Goal: Information Seeking & Learning: Learn about a topic

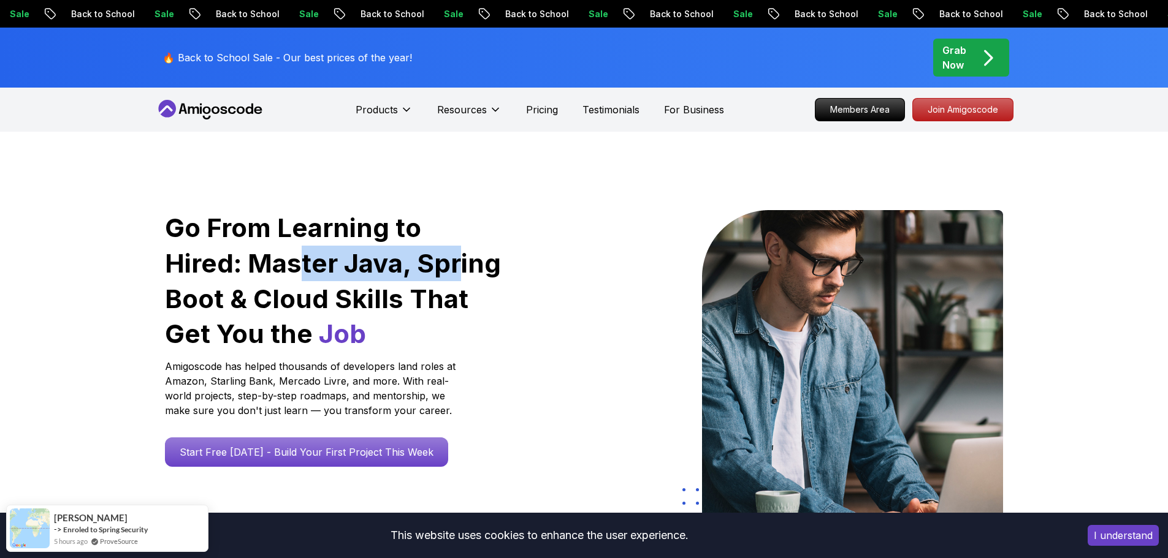
drag, startPoint x: 221, startPoint y: 264, endPoint x: 390, endPoint y: 265, distance: 169.2
click at [381, 265] on h1 "Go From Learning to Hired: Master Java, Spring Boot & Cloud Skills That Get You…" at bounding box center [334, 281] width 338 height 142
click at [393, 265] on h1 "Go From Learning to Hired: Master Java, Spring Boot & Cloud Skills That Get You…" at bounding box center [334, 281] width 338 height 142
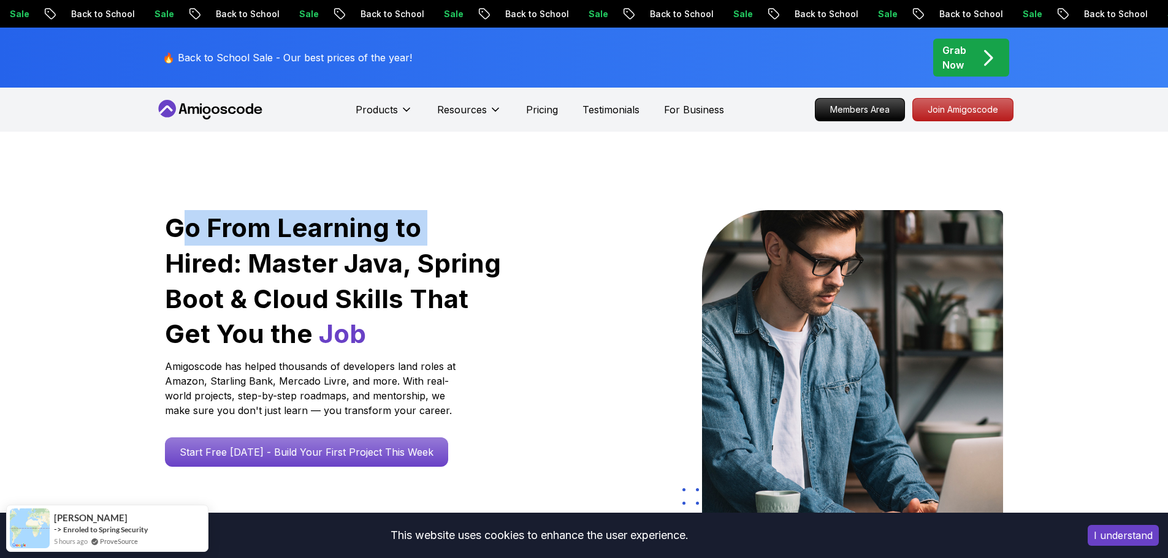
drag, startPoint x: 267, startPoint y: 227, endPoint x: 439, endPoint y: 224, distance: 172.9
click at [433, 224] on h1 "Go From Learning to Hired: Master Java, Spring Boot & Cloud Skills That Get You…" at bounding box center [334, 281] width 338 height 142
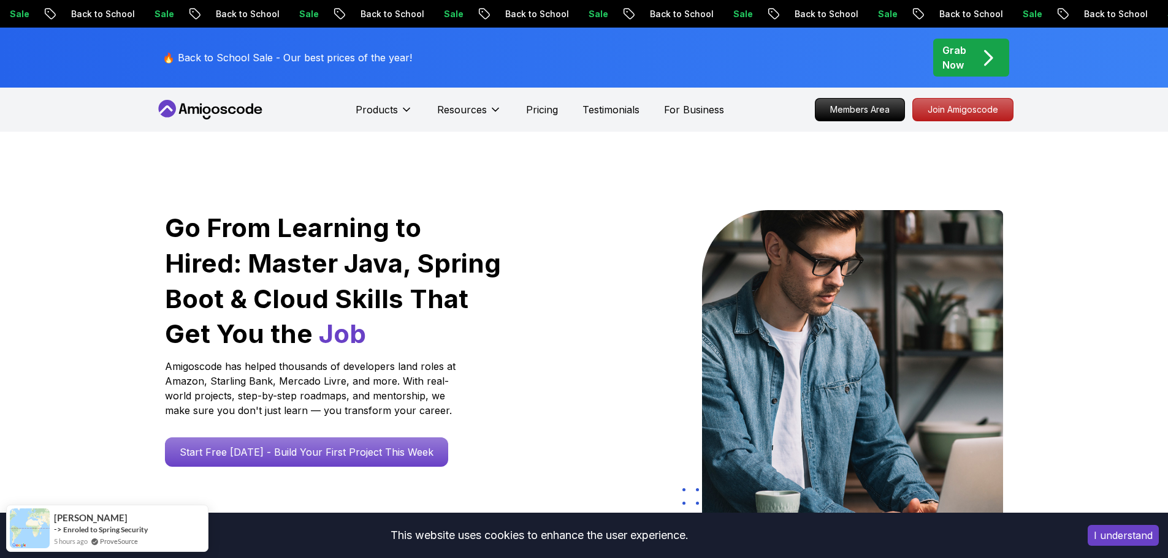
click at [439, 224] on h1 "Go From Learning to Hired: Master Java, Spring Boot & Cloud Skills That Get You…" at bounding box center [334, 281] width 338 height 142
click at [1128, 531] on button "I understand" at bounding box center [1122, 535] width 71 height 21
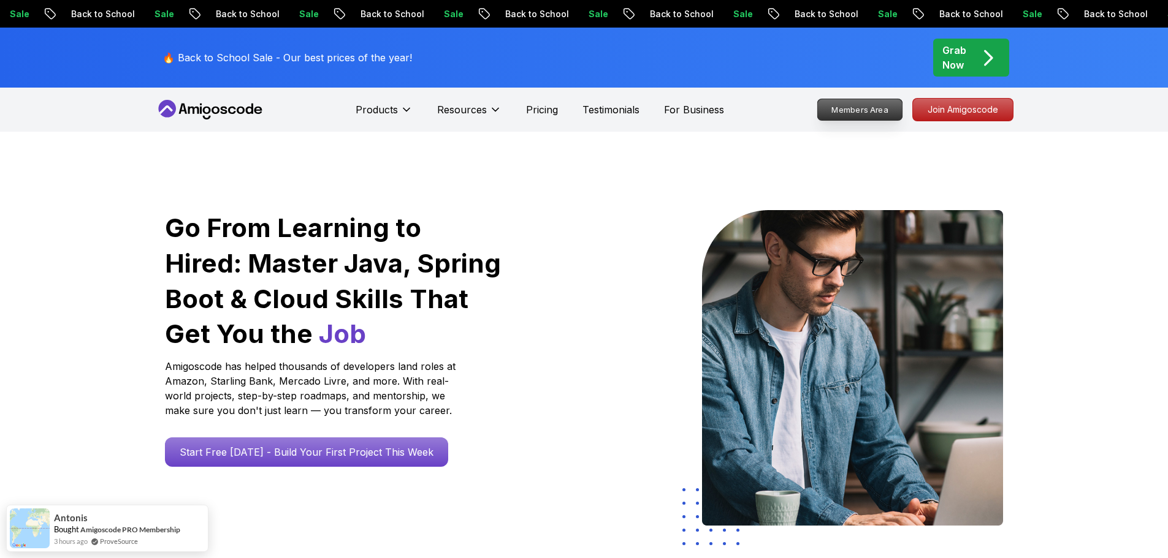
click at [845, 110] on p "Members Area" at bounding box center [859, 109] width 85 height 21
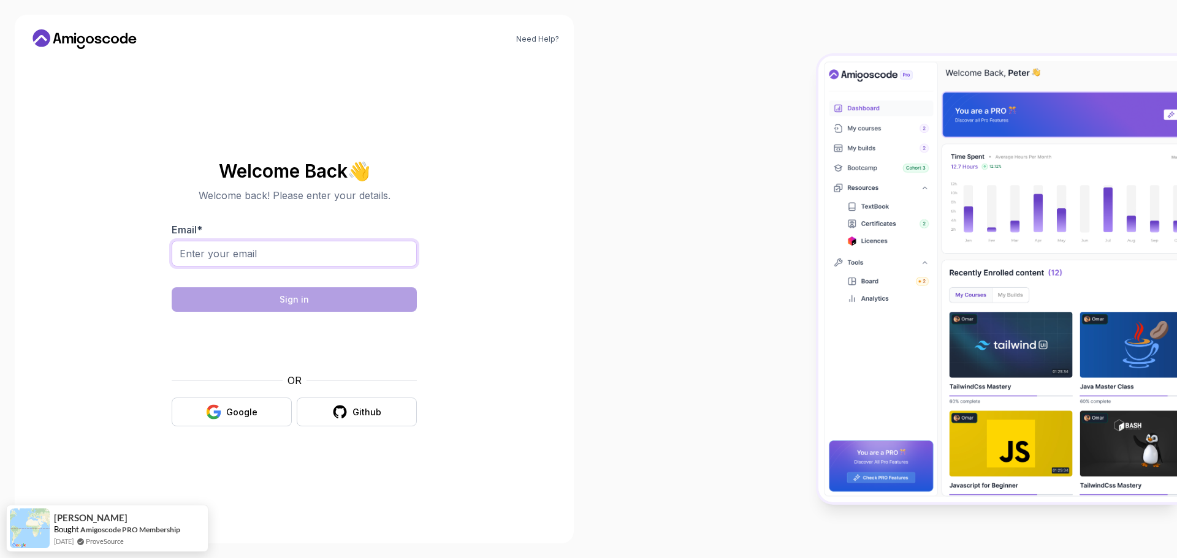
click at [277, 255] on input "Email *" at bounding box center [294, 254] width 245 height 26
click at [768, 179] on body "Need Help? Welcome Back 👋 Welcome back! Please enter your details. Email * Sign…" at bounding box center [588, 279] width 1177 height 558
type input "javidetena97@gmail.com"
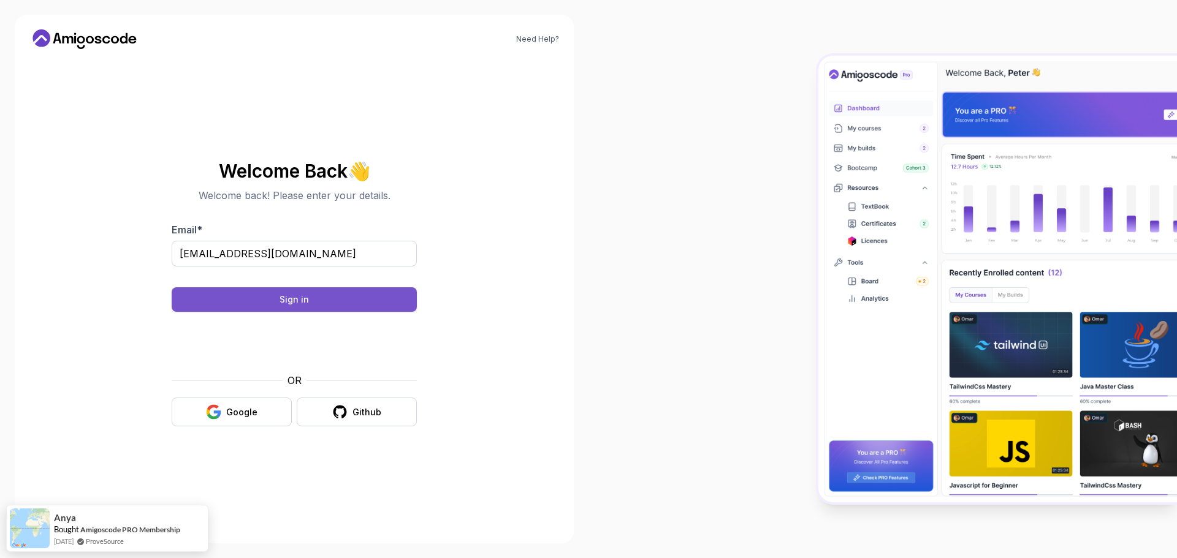
click at [336, 302] on button "Sign in" at bounding box center [294, 299] width 245 height 25
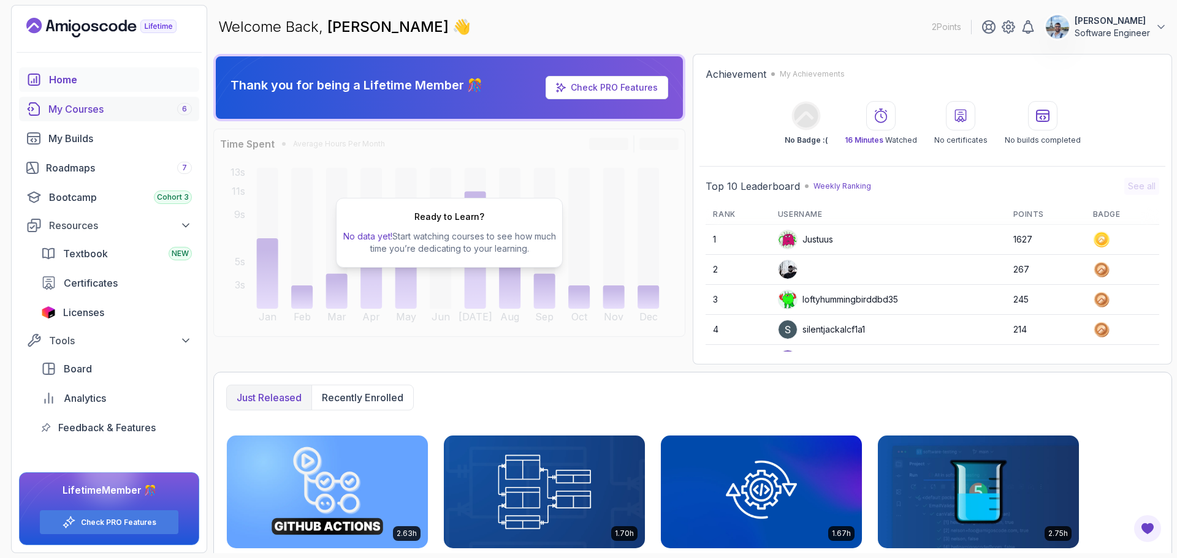
click at [124, 109] on div "My Courses 6" at bounding box center [119, 109] width 143 height 15
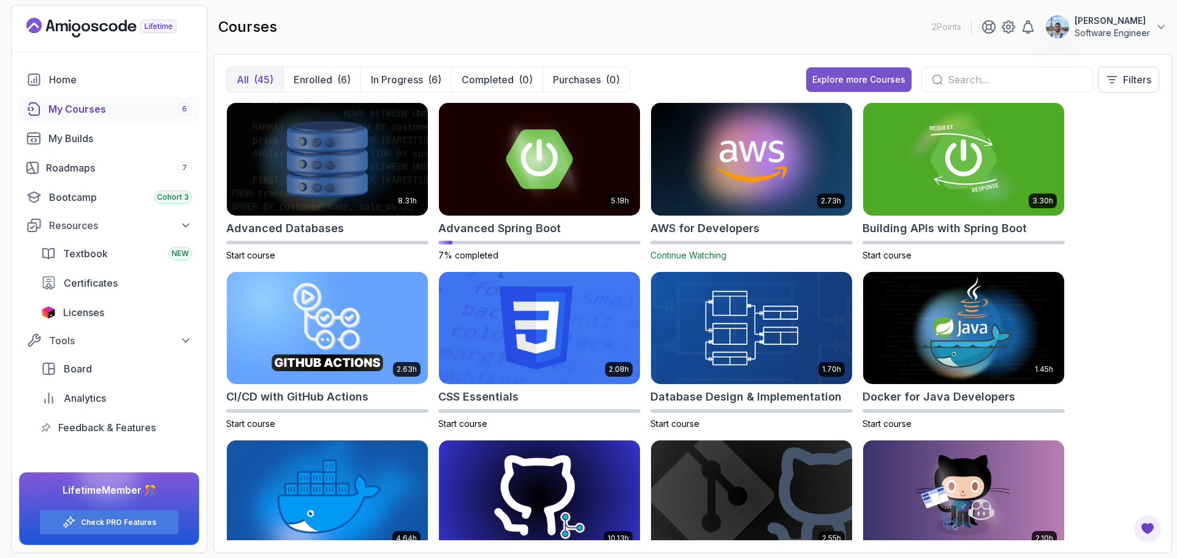
click at [843, 79] on div "Explore more Courses" at bounding box center [858, 80] width 93 height 12
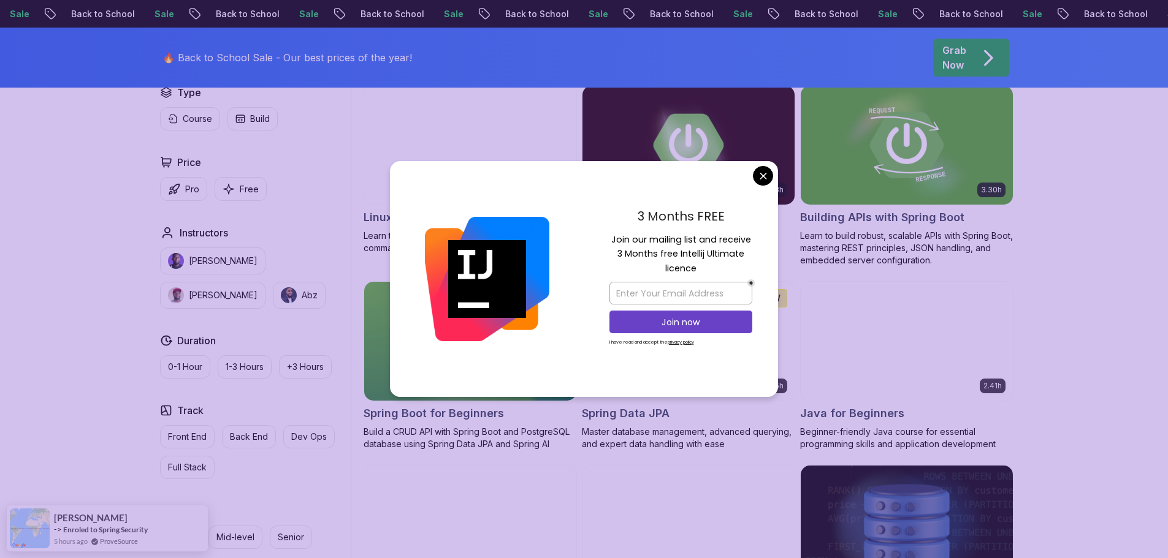
scroll to position [429, 0]
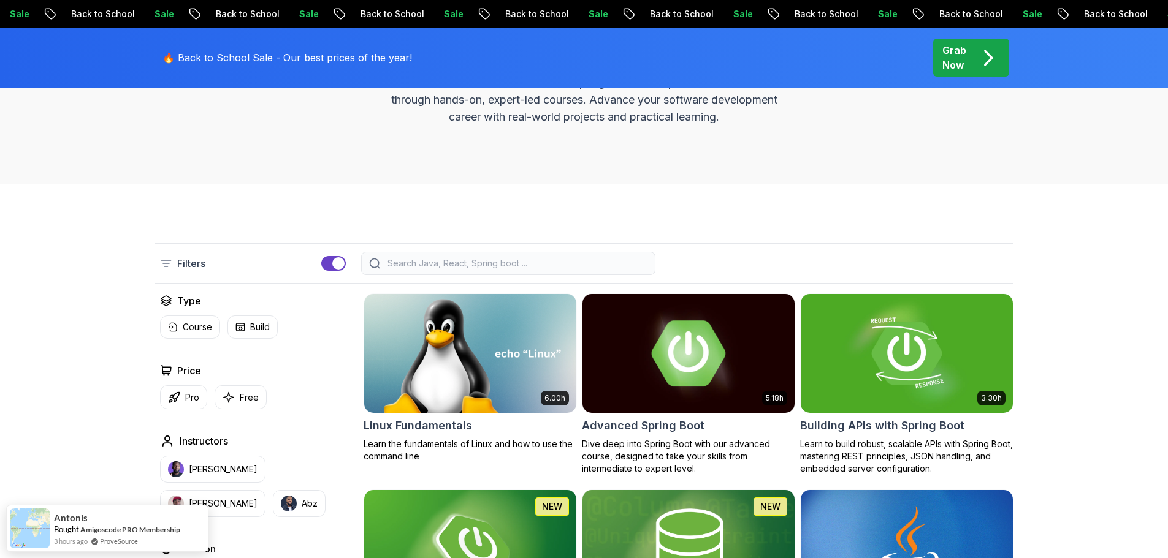
scroll to position [184, 0]
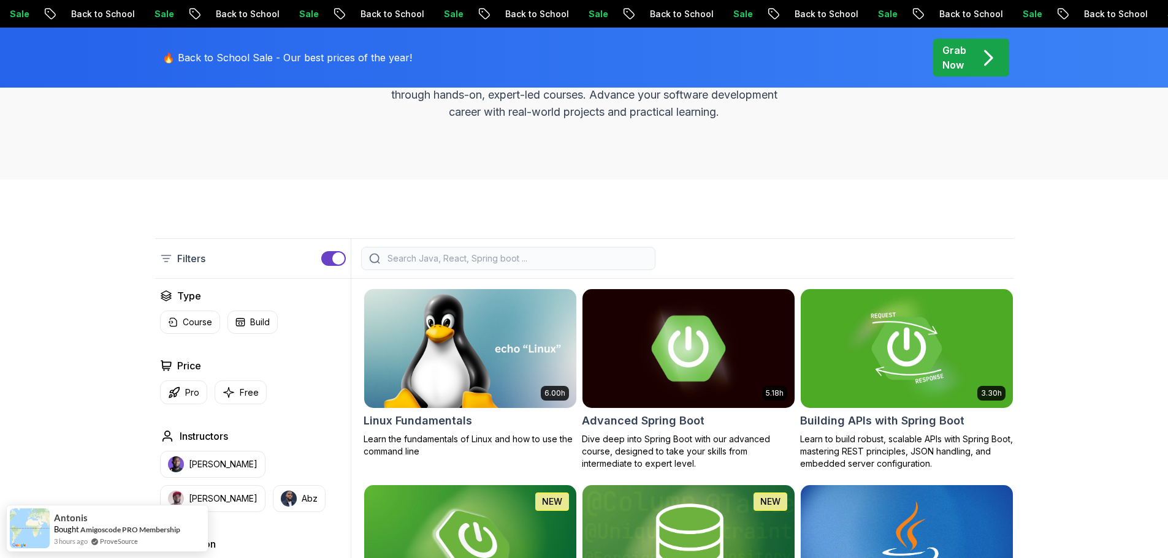
click at [685, 340] on img at bounding box center [688, 348] width 222 height 124
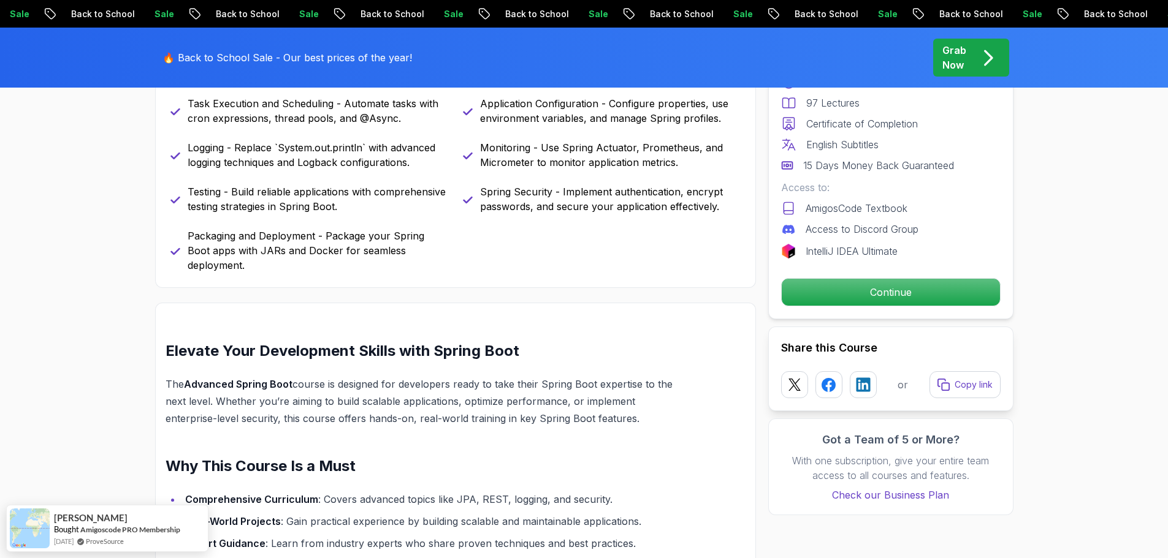
scroll to position [490, 0]
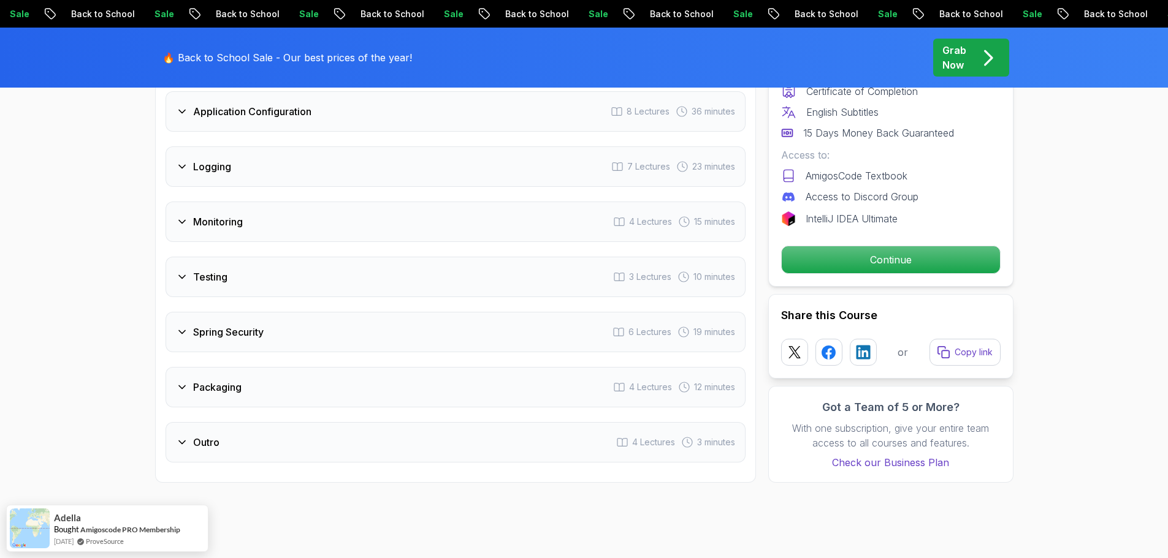
click at [286, 367] on div "Packaging 4 Lectures 12 minutes" at bounding box center [455, 387] width 580 height 40
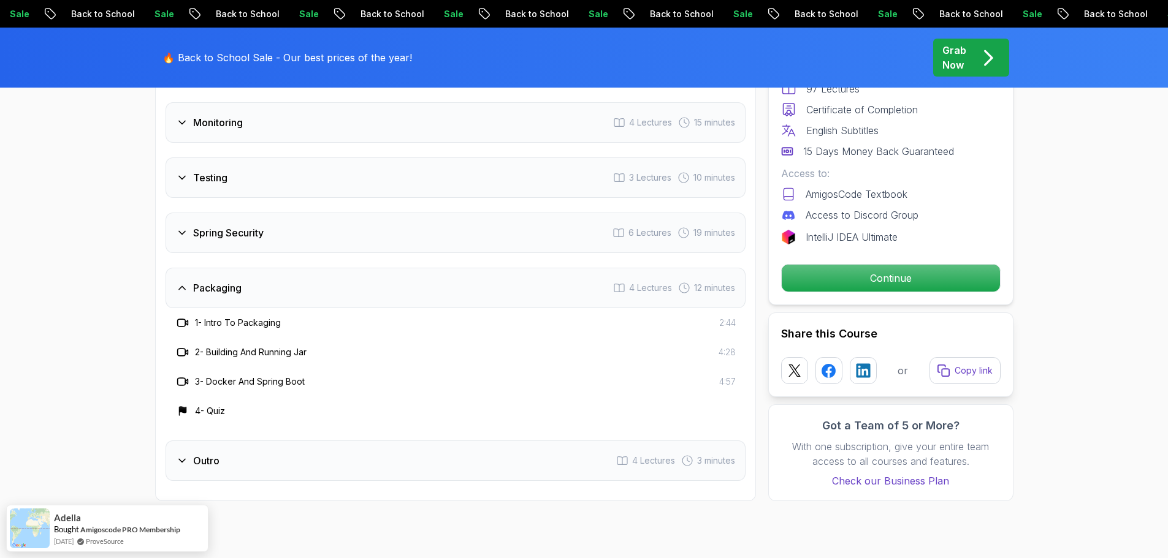
scroll to position [2179, 0]
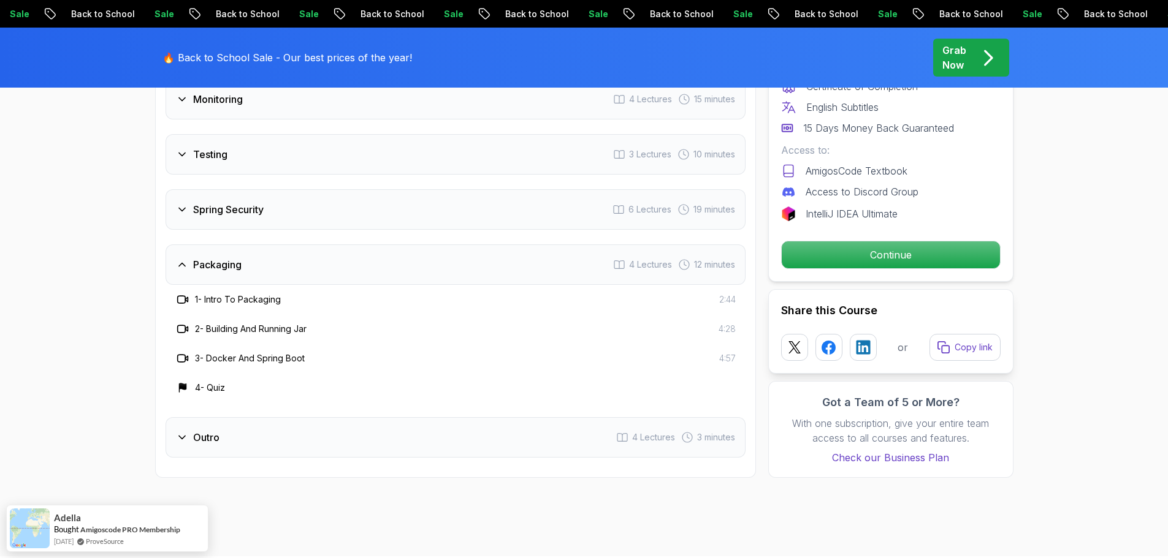
click at [240, 202] on h3 "Spring Security" at bounding box center [228, 209] width 70 height 15
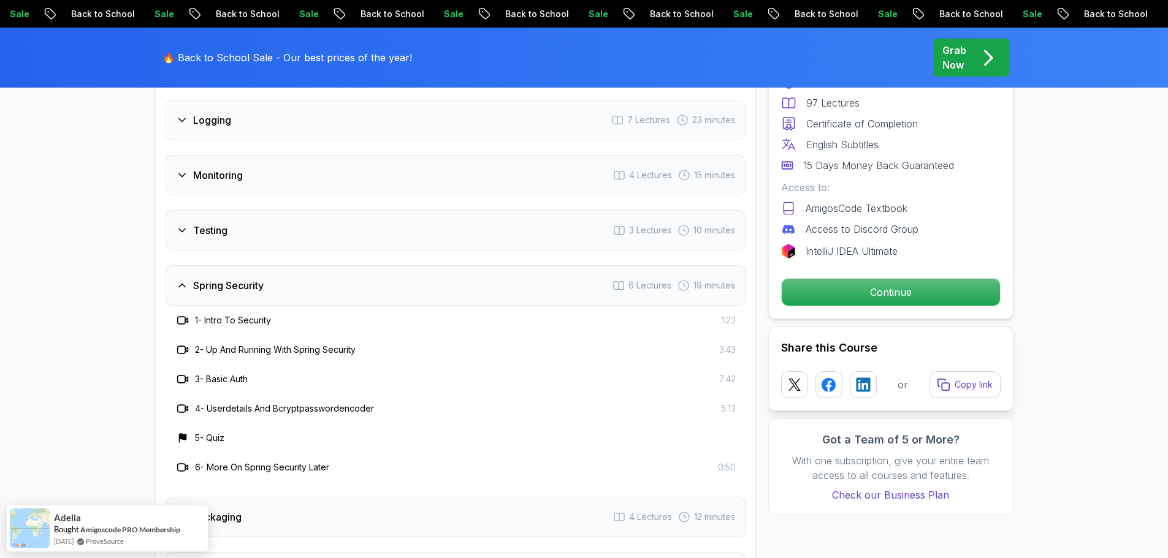
scroll to position [2057, 0]
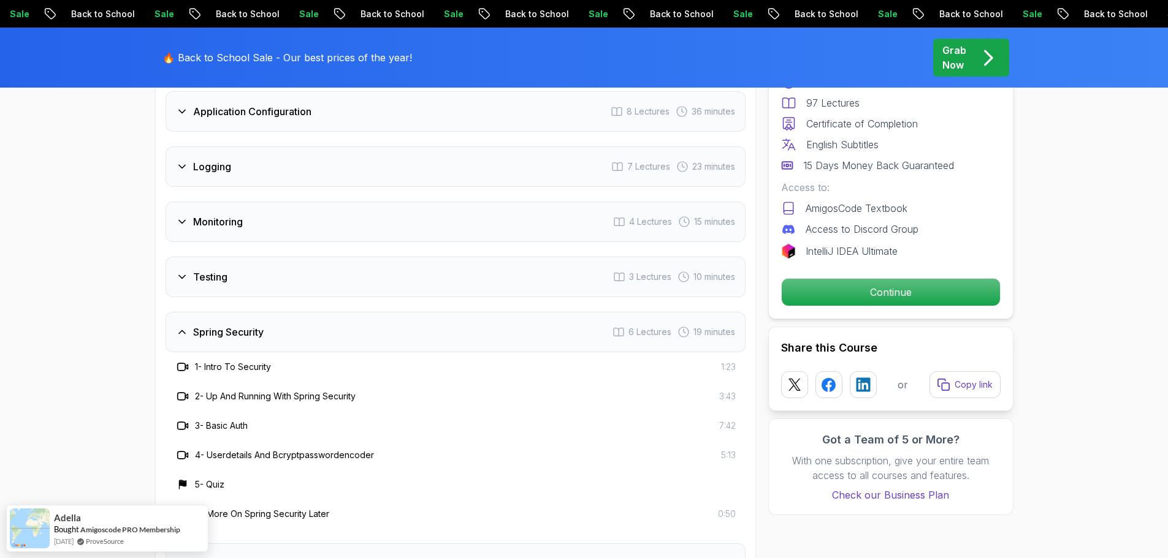
click at [193, 270] on h3 "Testing" at bounding box center [210, 277] width 34 height 15
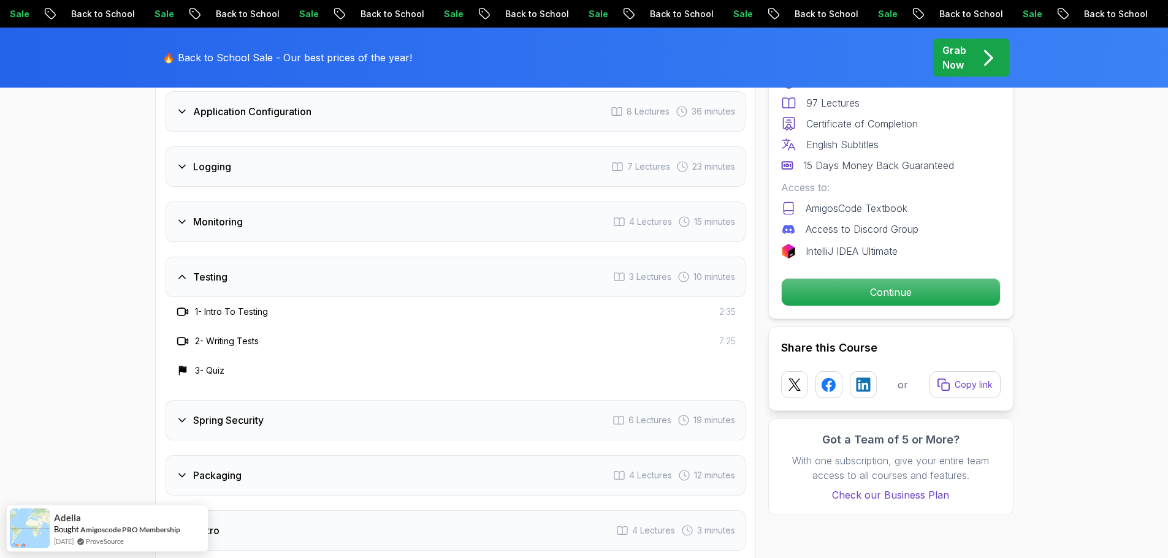
click at [227, 208] on div "Monitoring 4 Lectures 15 minutes" at bounding box center [455, 222] width 580 height 40
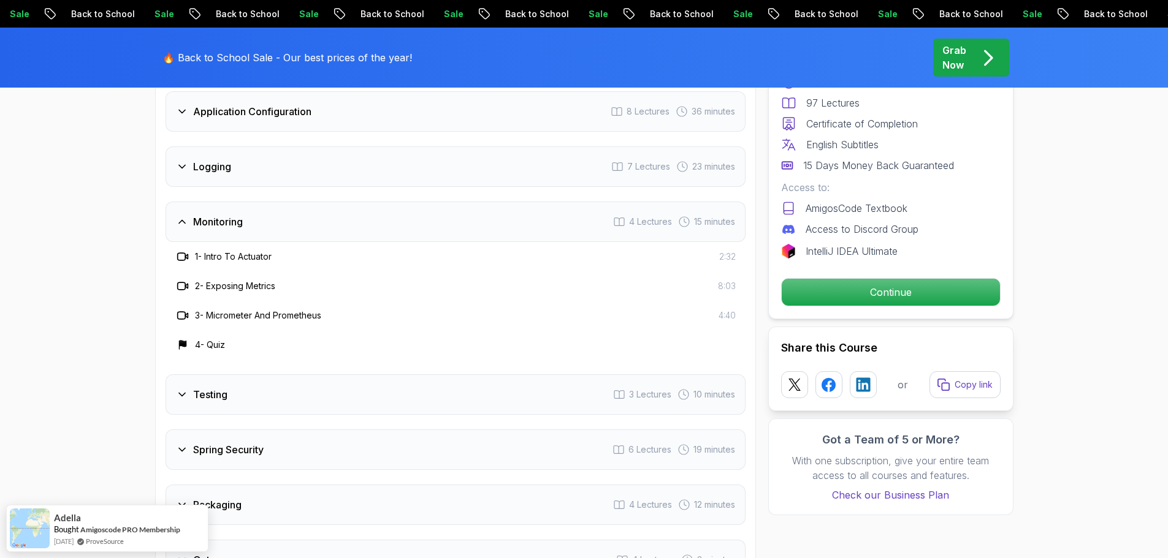
click at [222, 159] on h3 "Logging" at bounding box center [212, 166] width 38 height 15
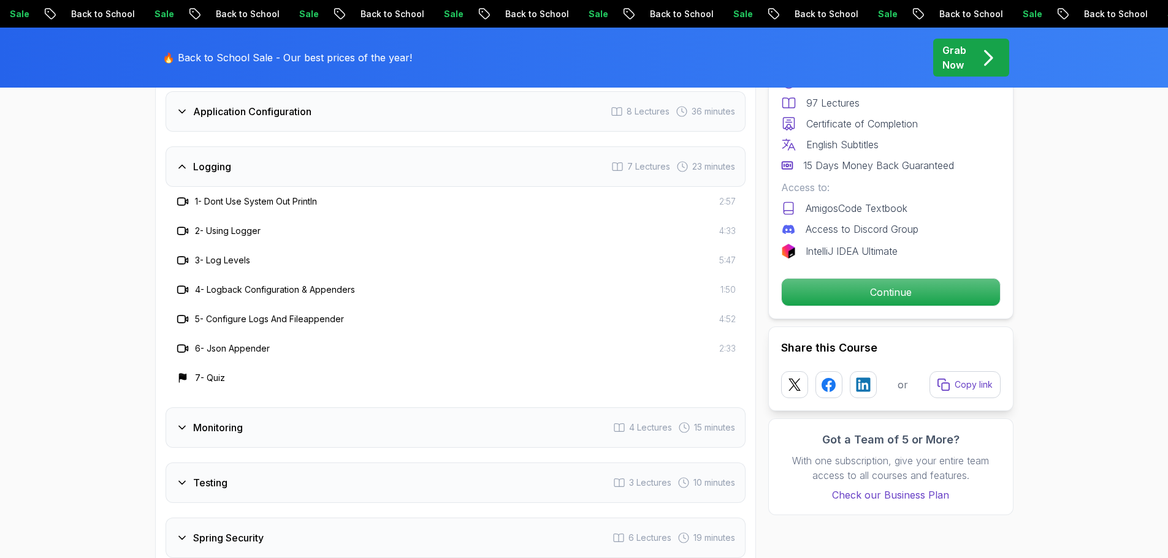
drag, startPoint x: 235, startPoint y: 390, endPoint x: 242, endPoint y: 388, distance: 7.8
click at [235, 420] on h3 "Monitoring" at bounding box center [218, 427] width 50 height 15
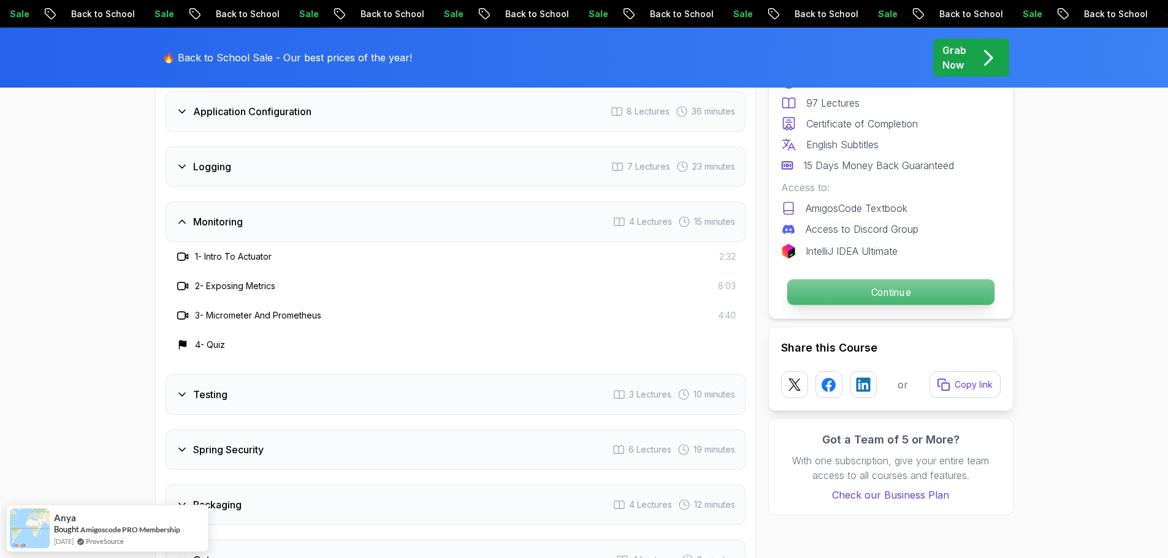
click at [858, 296] on p "Continue" at bounding box center [889, 292] width 207 height 26
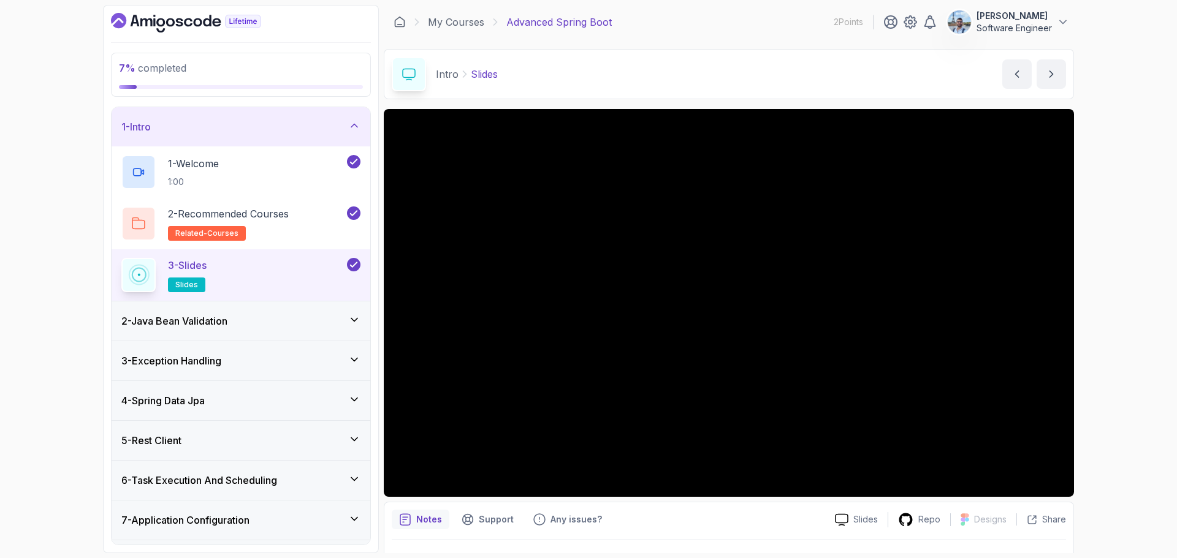
click at [283, 323] on div "2 - Java Bean Validation" at bounding box center [240, 321] width 239 height 15
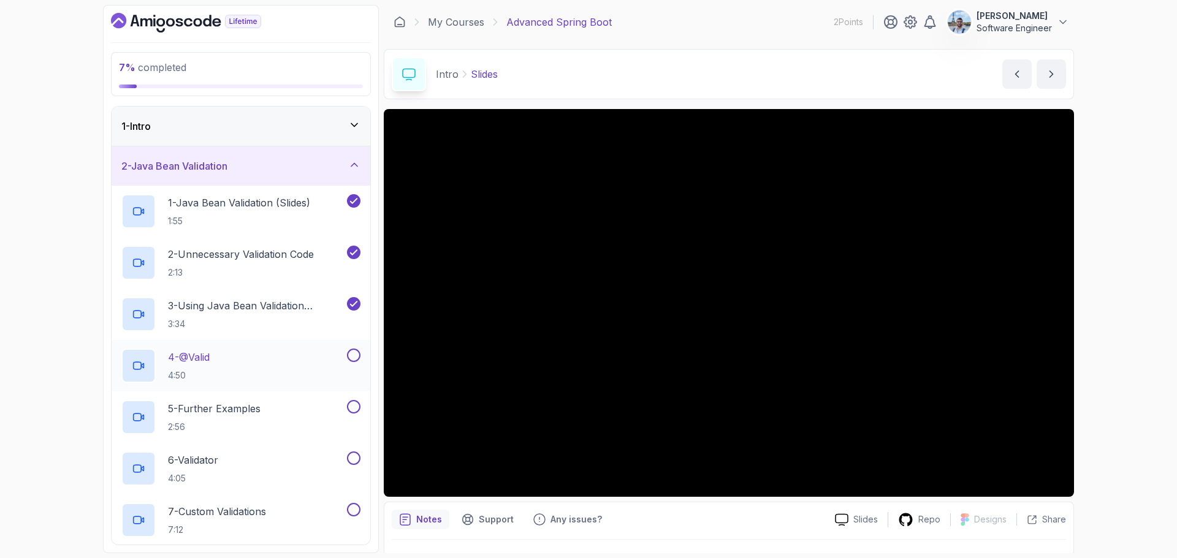
click at [259, 360] on div "4 - @Valid 4:50" at bounding box center [232, 366] width 223 height 34
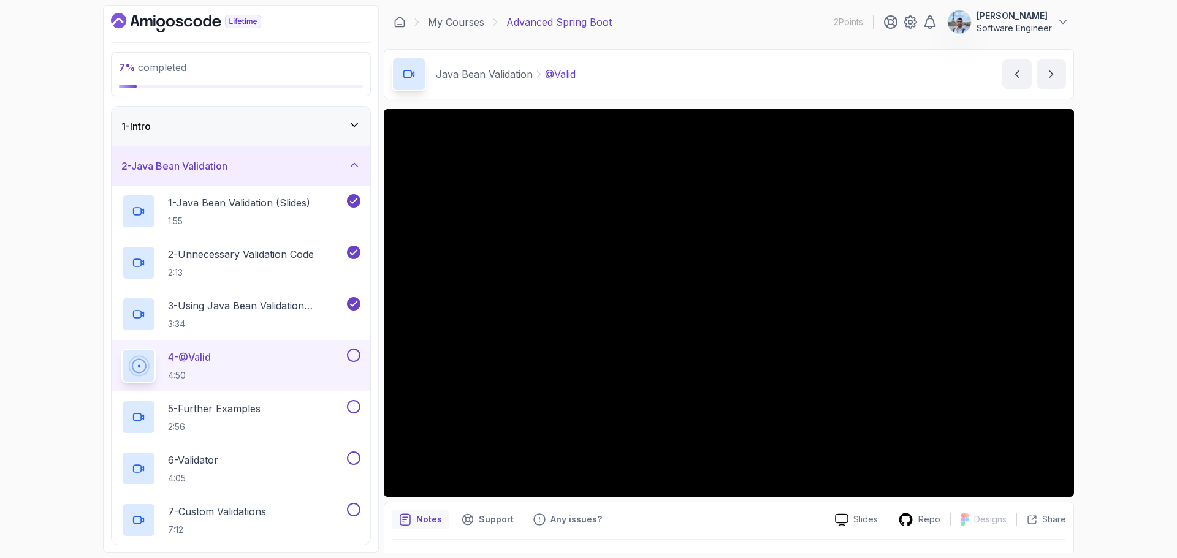
click at [250, 171] on div "2 - Java Bean Validation" at bounding box center [240, 166] width 239 height 15
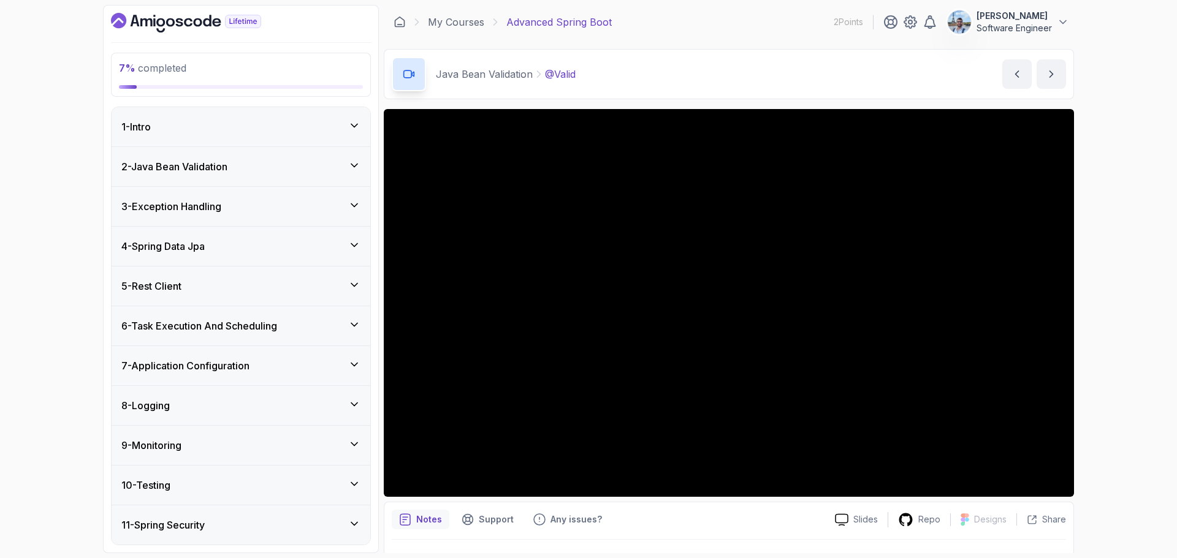
click at [249, 132] on div "1 - Intro" at bounding box center [240, 127] width 239 height 15
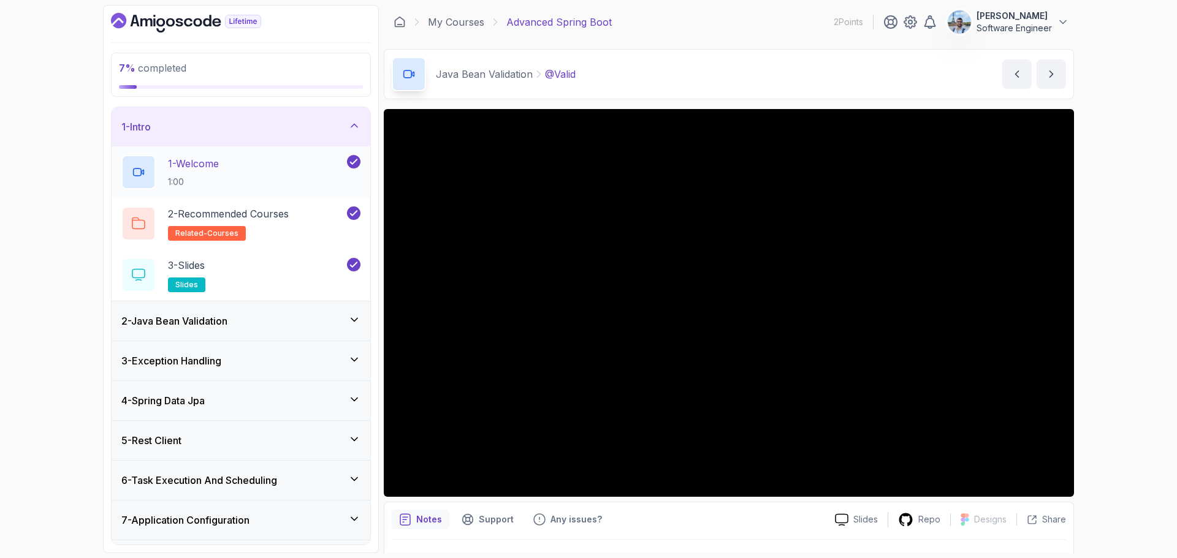
click at [273, 167] on div "1 - Welcome 1:00" at bounding box center [232, 172] width 223 height 34
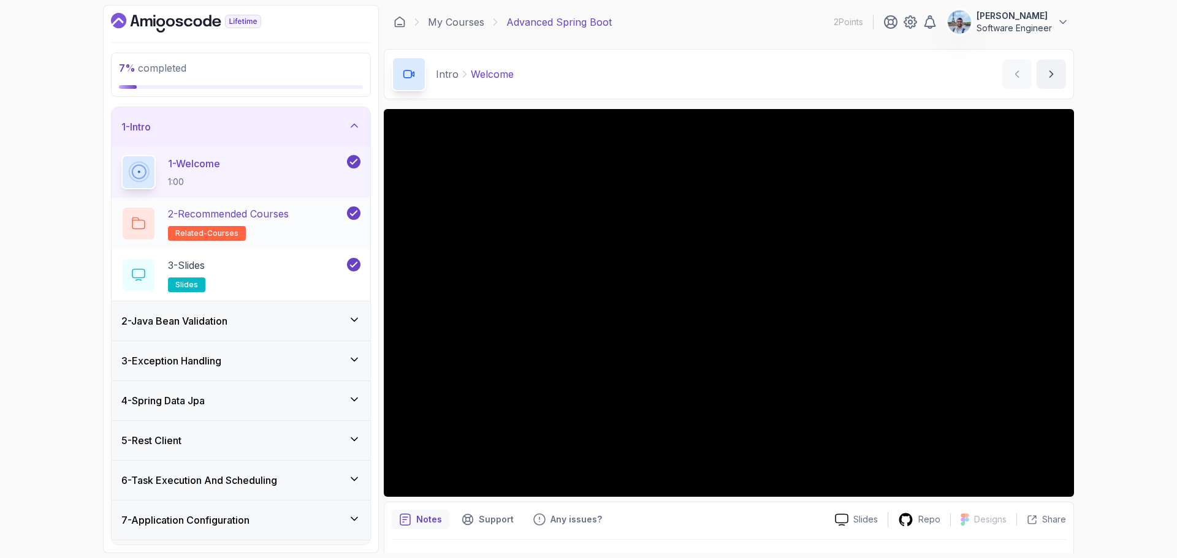
click at [272, 209] on p "2 - Recommended Courses" at bounding box center [228, 214] width 121 height 15
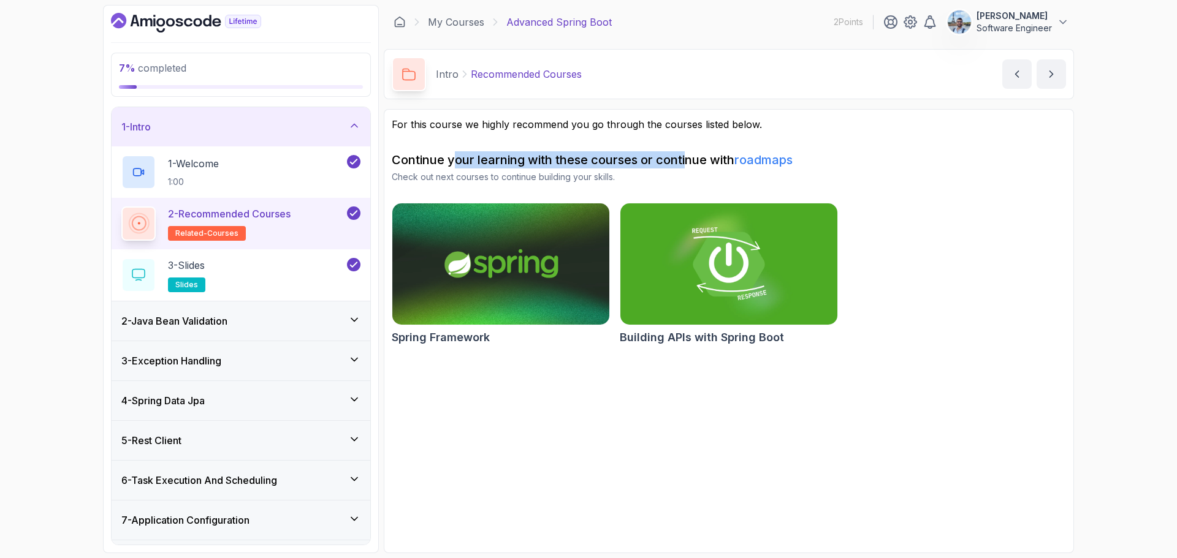
drag, startPoint x: 457, startPoint y: 161, endPoint x: 696, endPoint y: 158, distance: 239.1
click at [694, 159] on h2 "Continue your learning with these courses or continue with roadmaps" at bounding box center [729, 159] width 674 height 17
click at [696, 158] on h2 "Continue your learning with these courses or continue with roadmaps" at bounding box center [729, 159] width 674 height 17
drag, startPoint x: 457, startPoint y: 177, endPoint x: 529, endPoint y: 176, distance: 72.3
click at [528, 176] on p "Check out next courses to continue building your skills." at bounding box center [729, 177] width 674 height 12
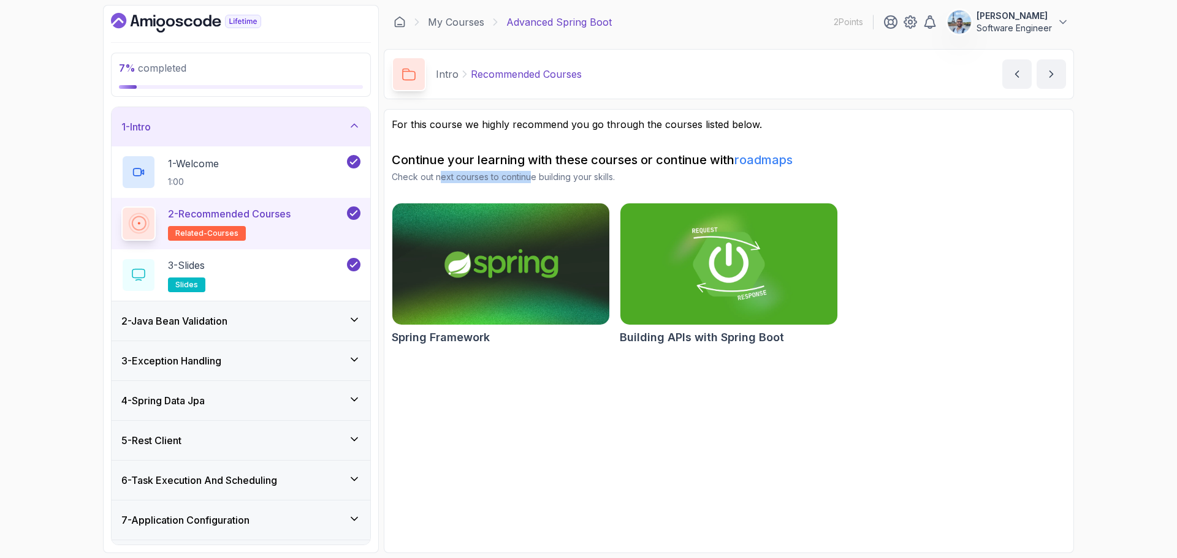
click at [529, 176] on p "Check out next courses to continue building your skills." at bounding box center [729, 177] width 674 height 12
drag, startPoint x: 430, startPoint y: 123, endPoint x: 640, endPoint y: 118, distance: 210.3
click at [640, 118] on p "For this course we highly recommend you go through the courses listed below." at bounding box center [729, 124] width 674 height 15
click at [502, 283] on img at bounding box center [501, 263] width 228 height 127
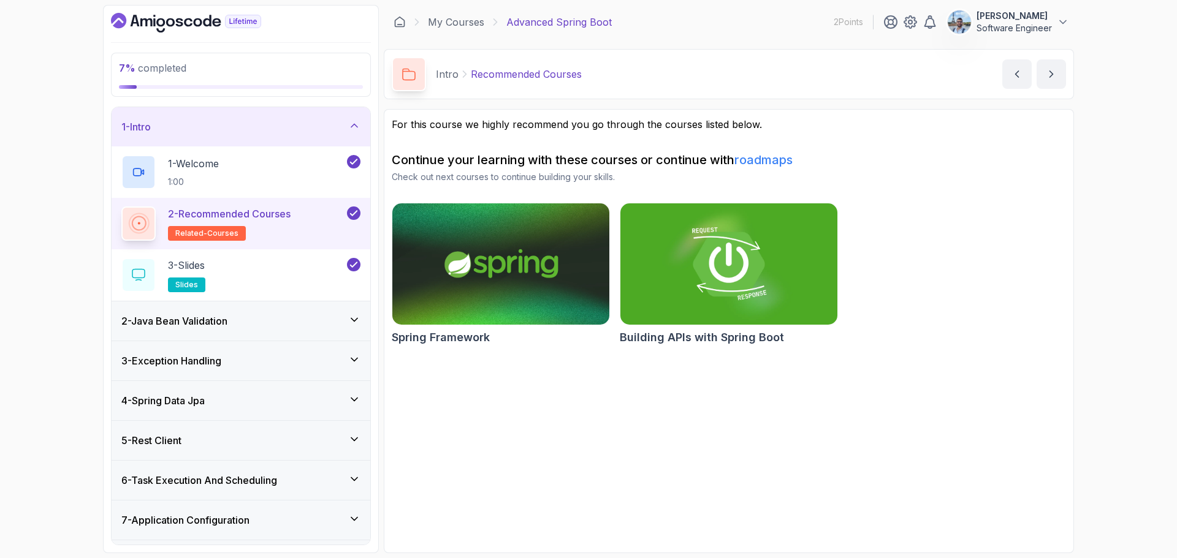
click at [186, 325] on h3 "2 - Java Bean Validation" at bounding box center [174, 321] width 106 height 15
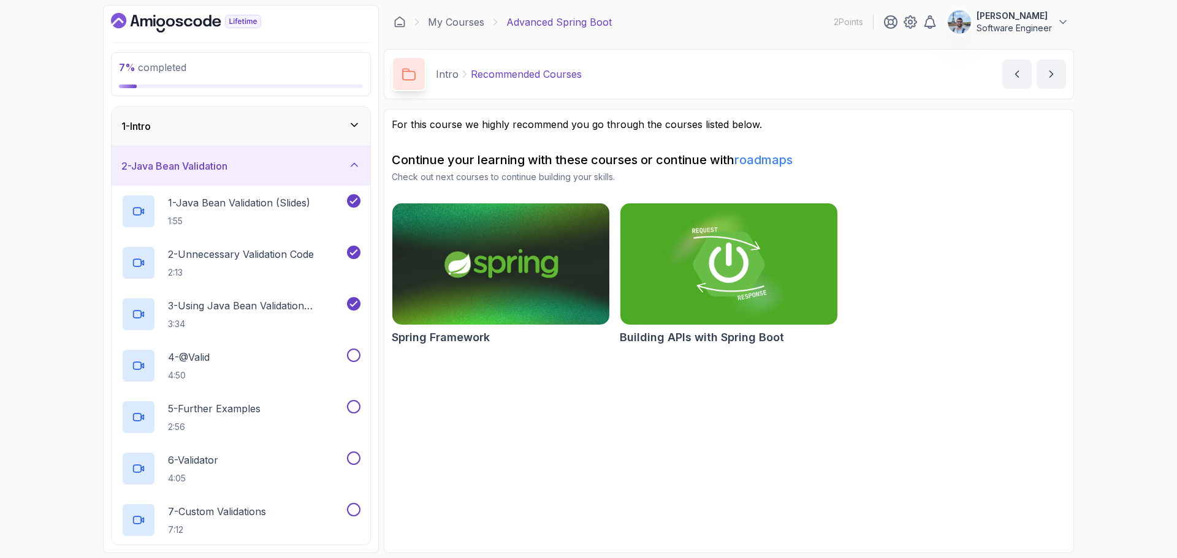
click at [300, 172] on div "2 - Java Bean Validation" at bounding box center [240, 166] width 239 height 15
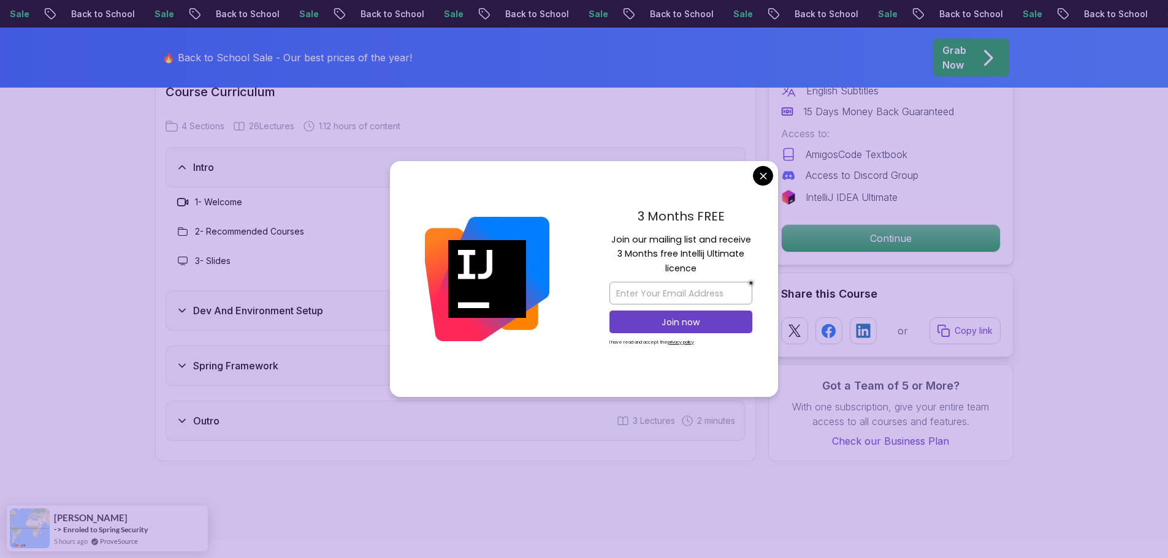
scroll to position [1655, 0]
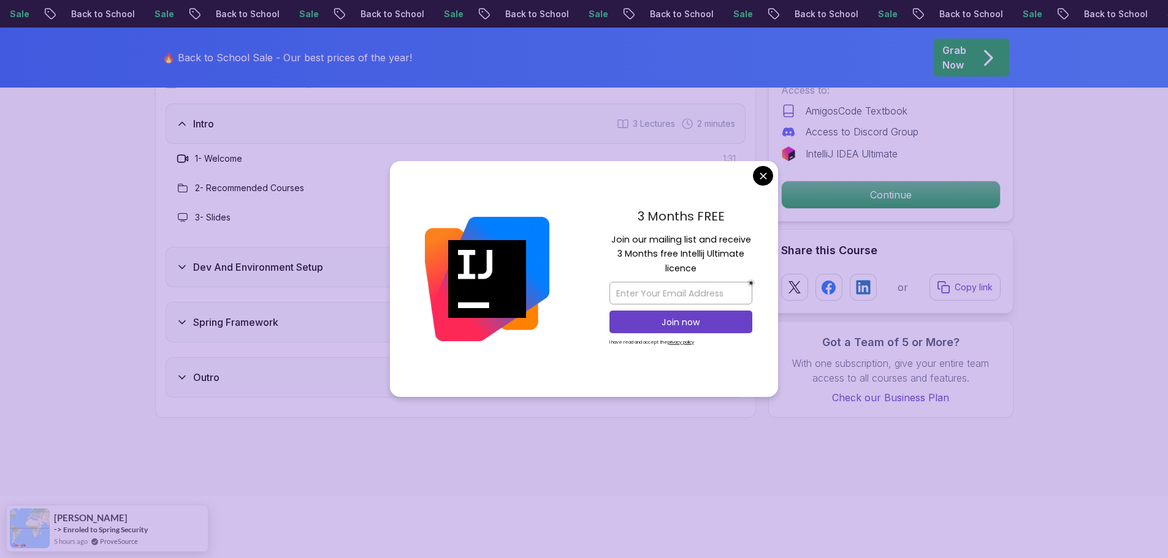
click at [758, 180] on body "Sale Back to School Sale Back to School Sale Back to School Sale Back to School…" at bounding box center [584, 483] width 1168 height 4277
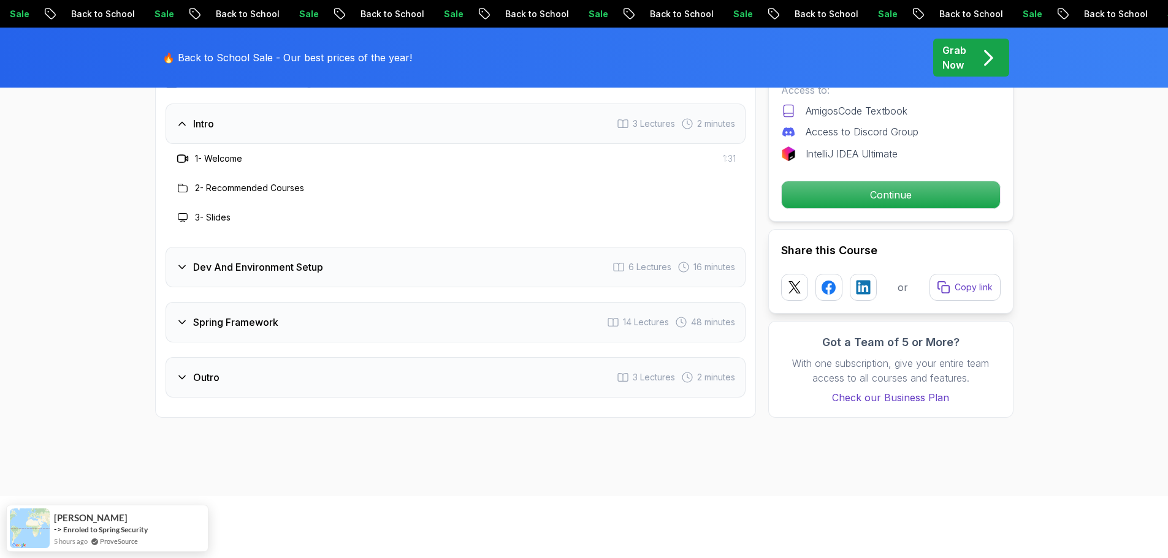
click at [287, 260] on h3 "Dev And Environment Setup" at bounding box center [258, 267] width 130 height 15
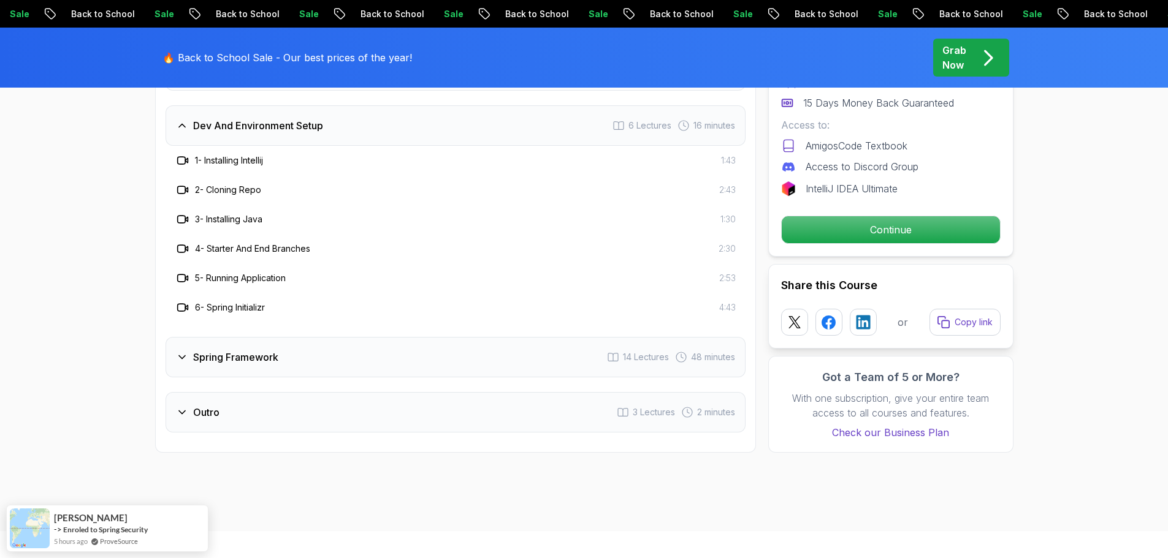
scroll to position [1716, 0]
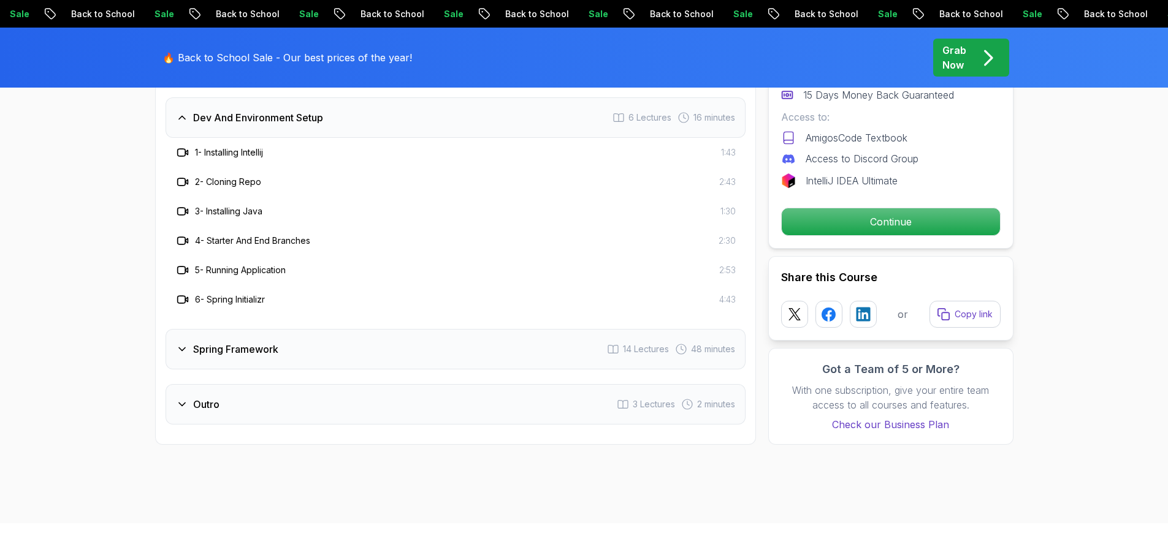
click at [297, 335] on div "Spring Framework 14 Lectures 48 minutes" at bounding box center [455, 349] width 580 height 40
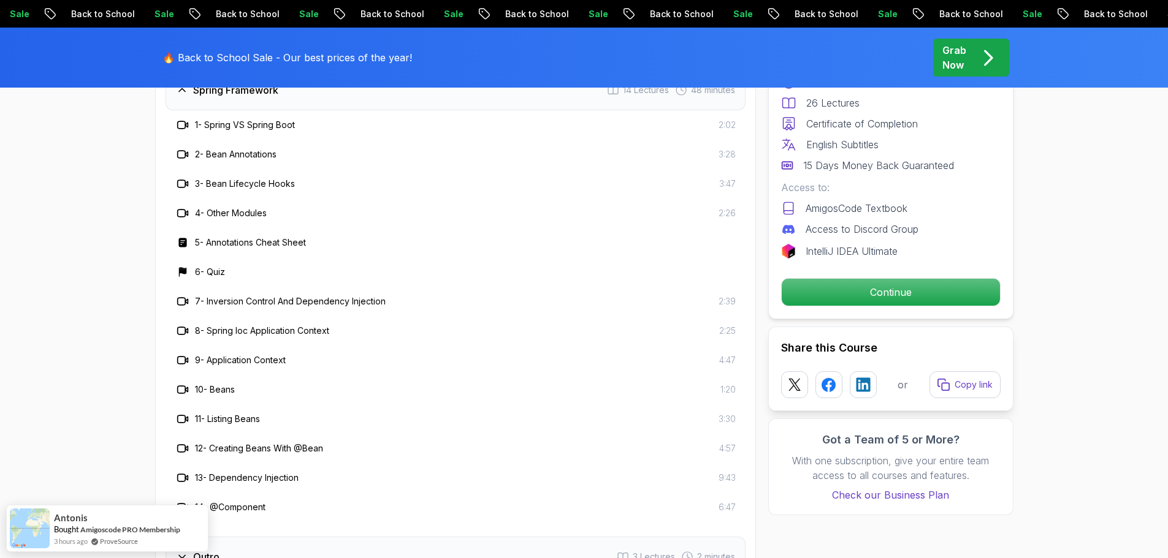
scroll to position [1839, 0]
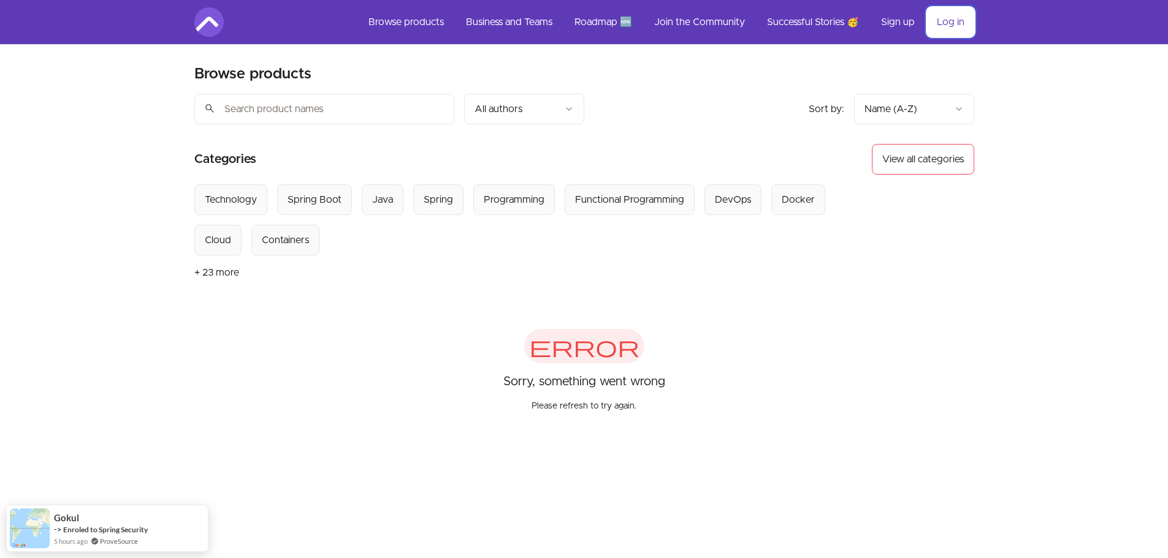
click at [959, 20] on link "Log in" at bounding box center [950, 21] width 47 height 29
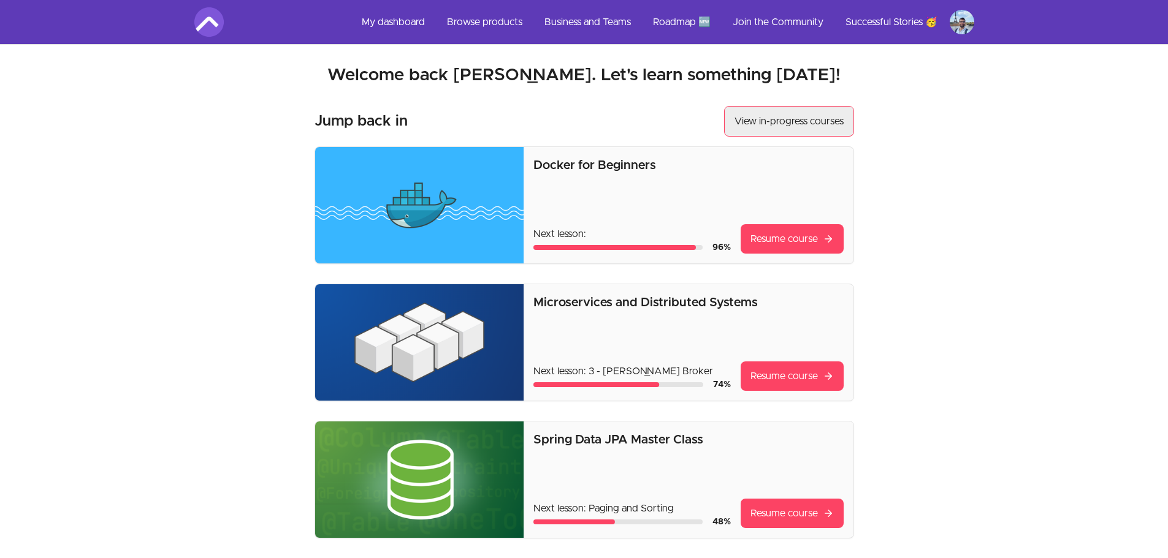
click at [810, 130] on link "View in-progress courses" at bounding box center [789, 121] width 130 height 31
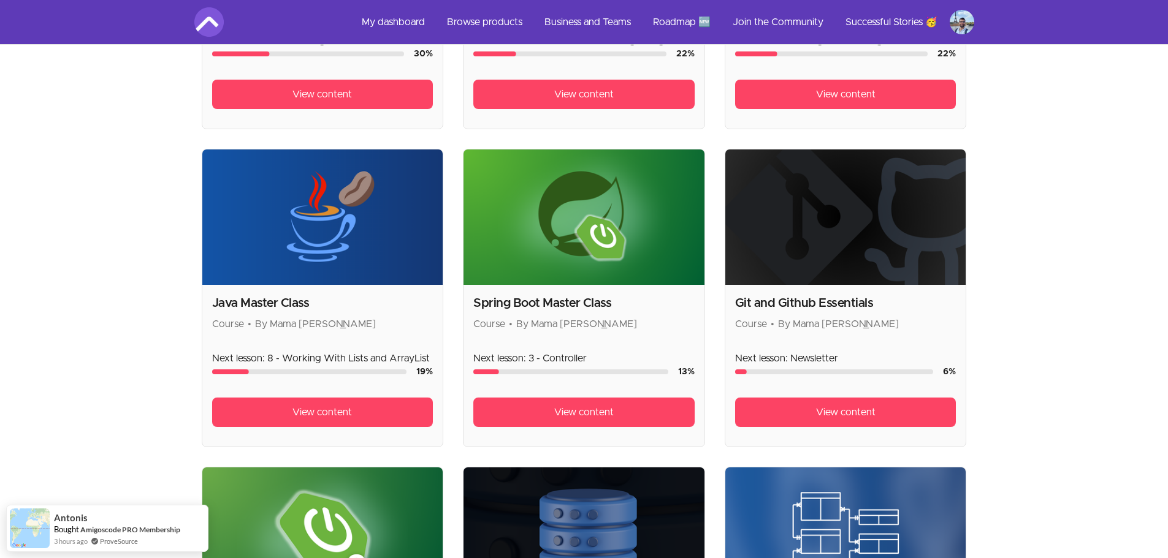
scroll to position [858, 0]
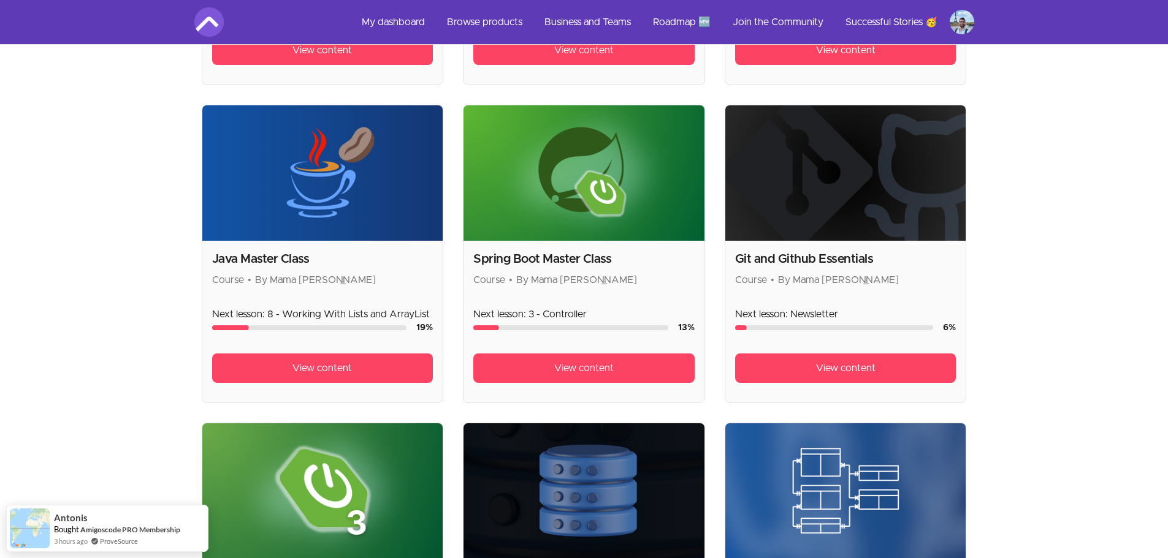
click at [566, 175] on img at bounding box center [583, 172] width 241 height 135
click at [601, 377] on link "View content" at bounding box center [583, 368] width 221 height 29
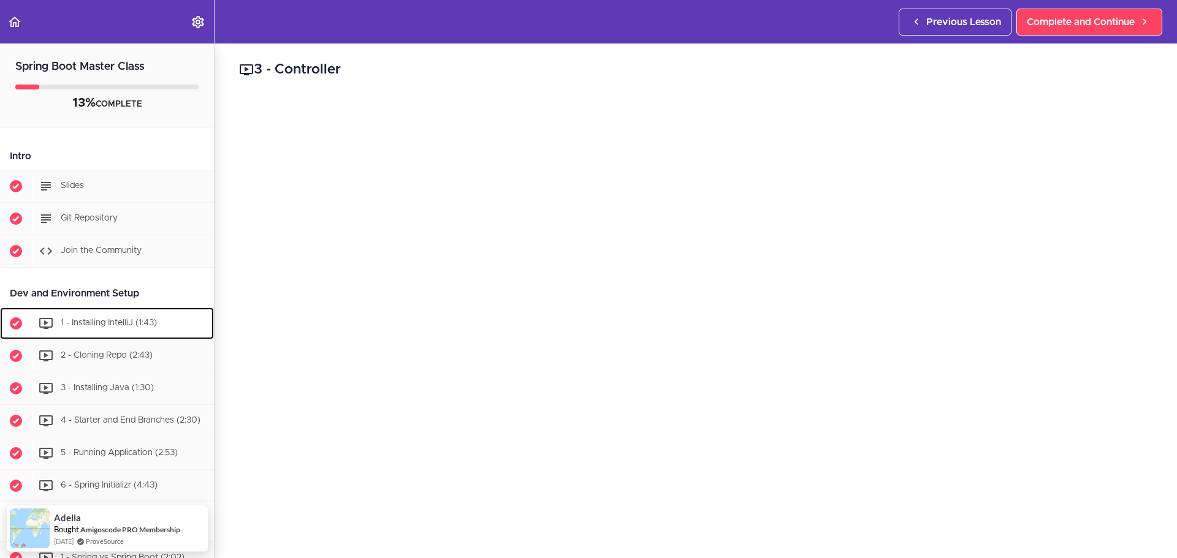
click at [122, 321] on span "1 - Installing IntelliJ (1:43)" at bounding box center [109, 323] width 96 height 9
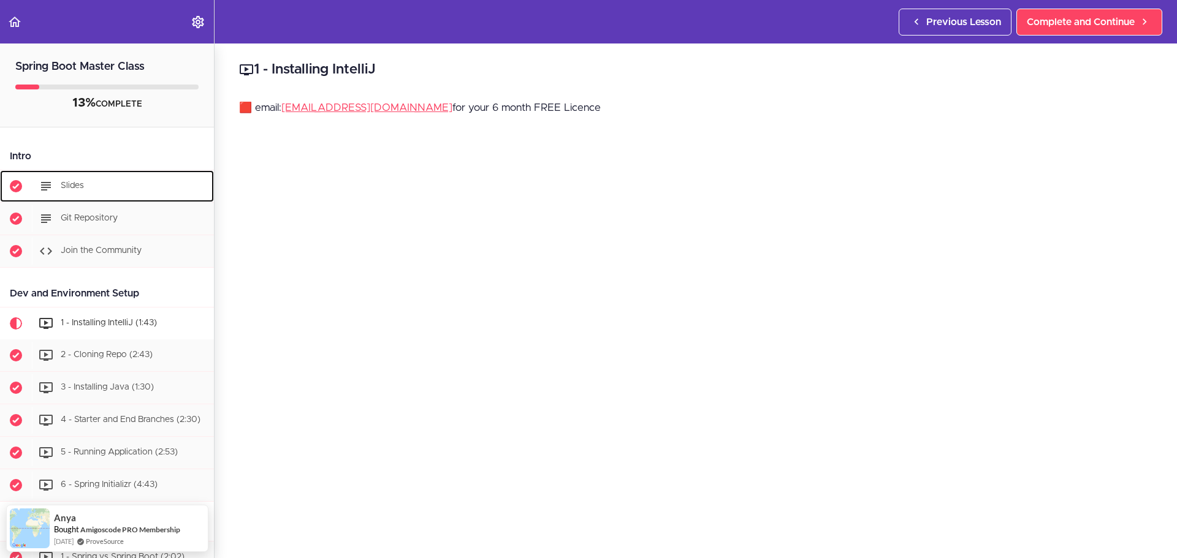
click at [109, 186] on div "Slides" at bounding box center [123, 186] width 182 height 27
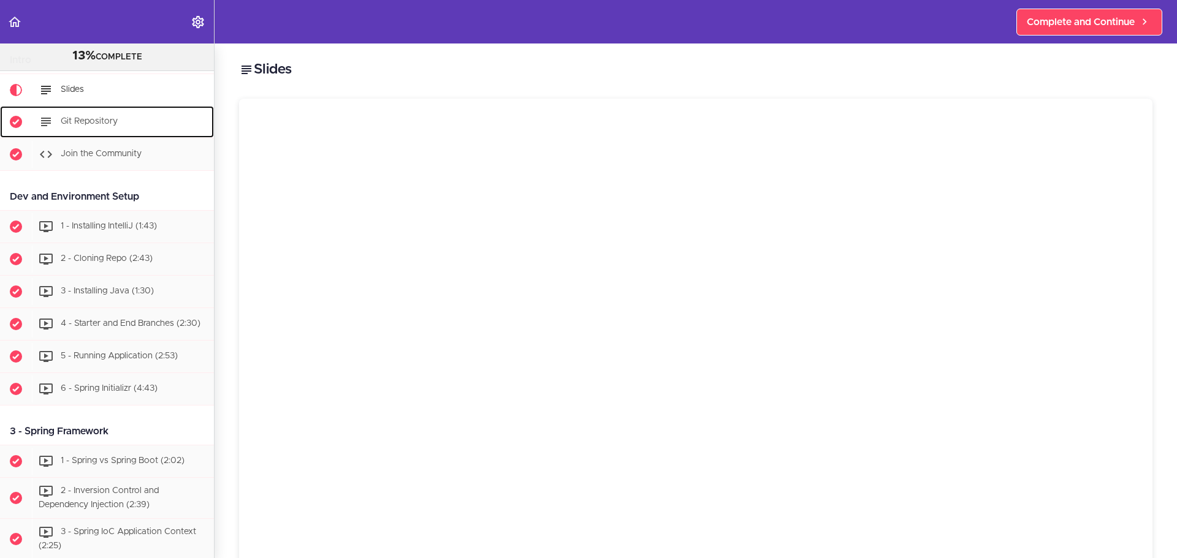
click at [109, 110] on div "Git Repository" at bounding box center [123, 121] width 182 height 27
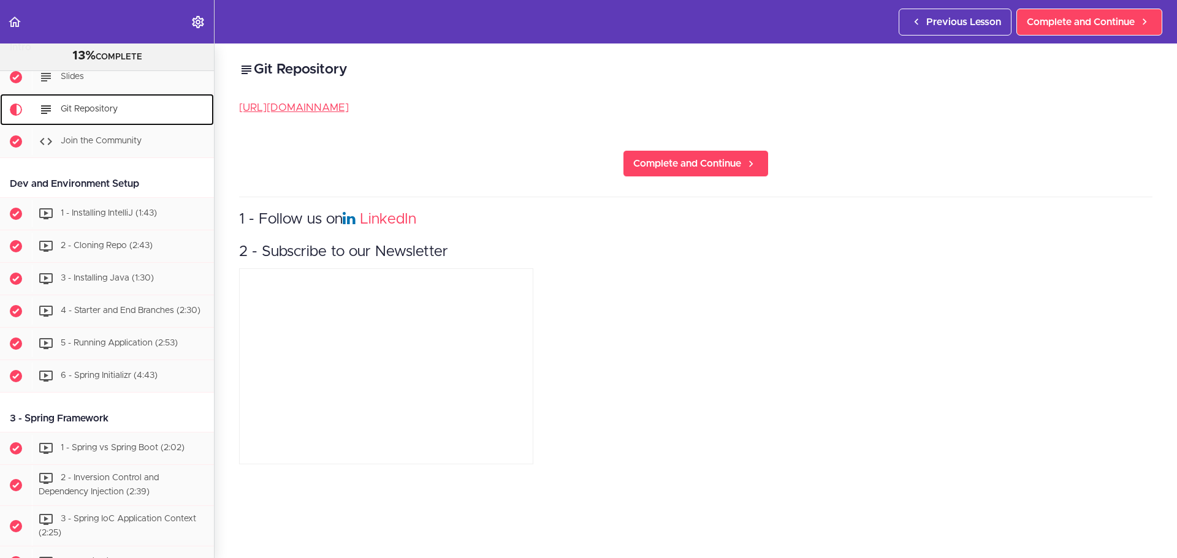
scroll to position [98, 0]
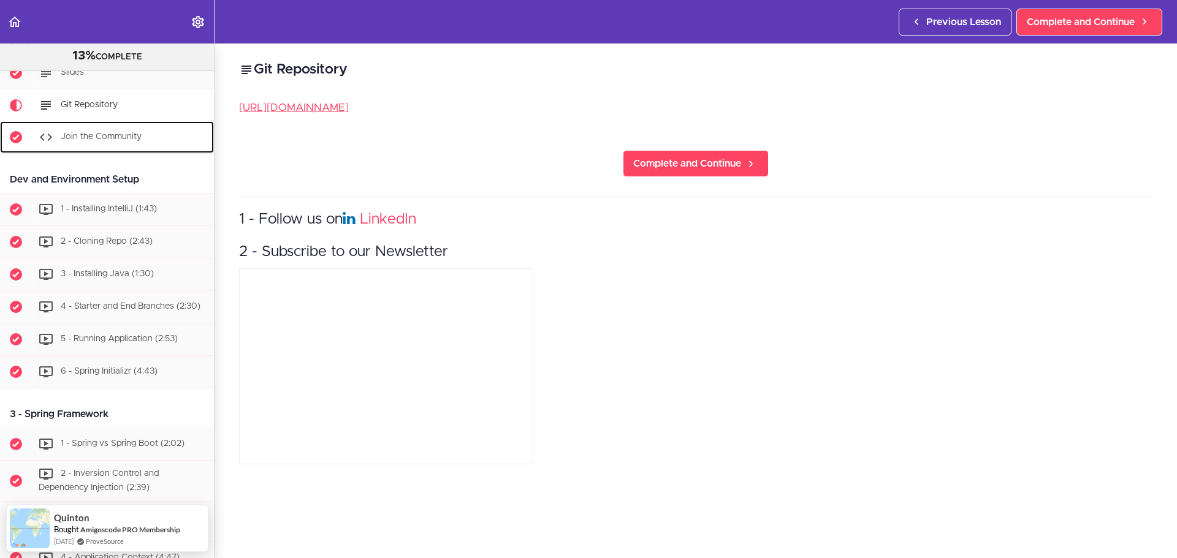
click at [124, 137] on span "Join the Community" at bounding box center [101, 136] width 81 height 9
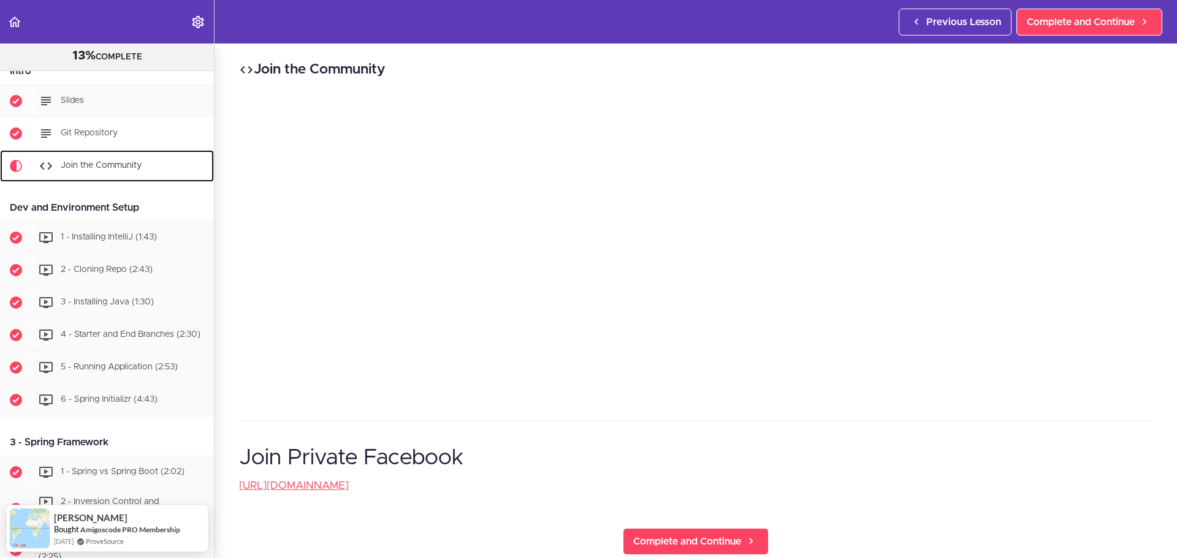
scroll to position [69, 0]
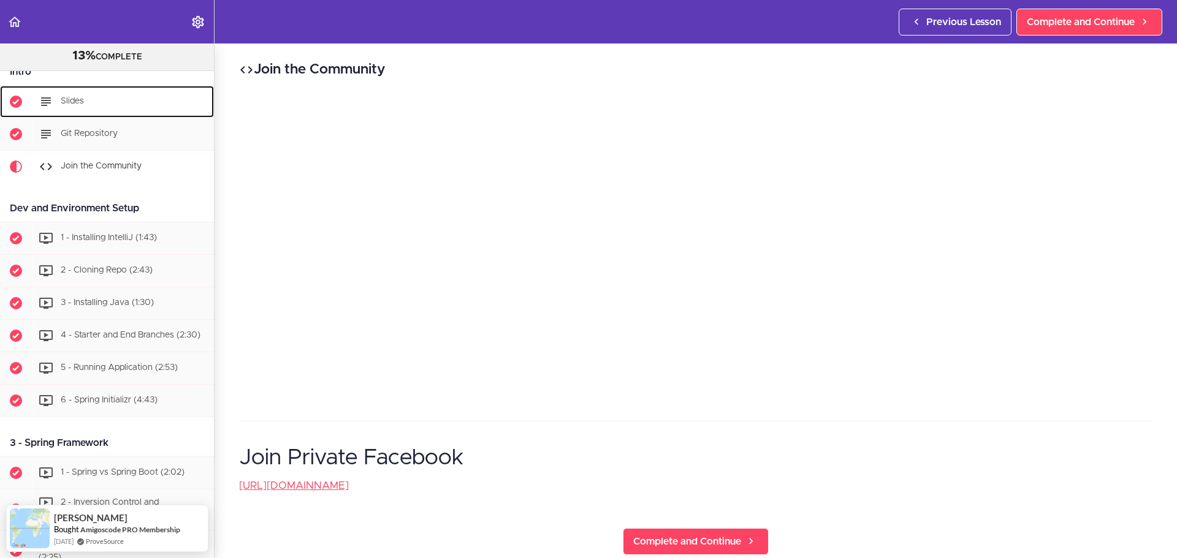
click at [110, 110] on div "Slides" at bounding box center [123, 101] width 182 height 27
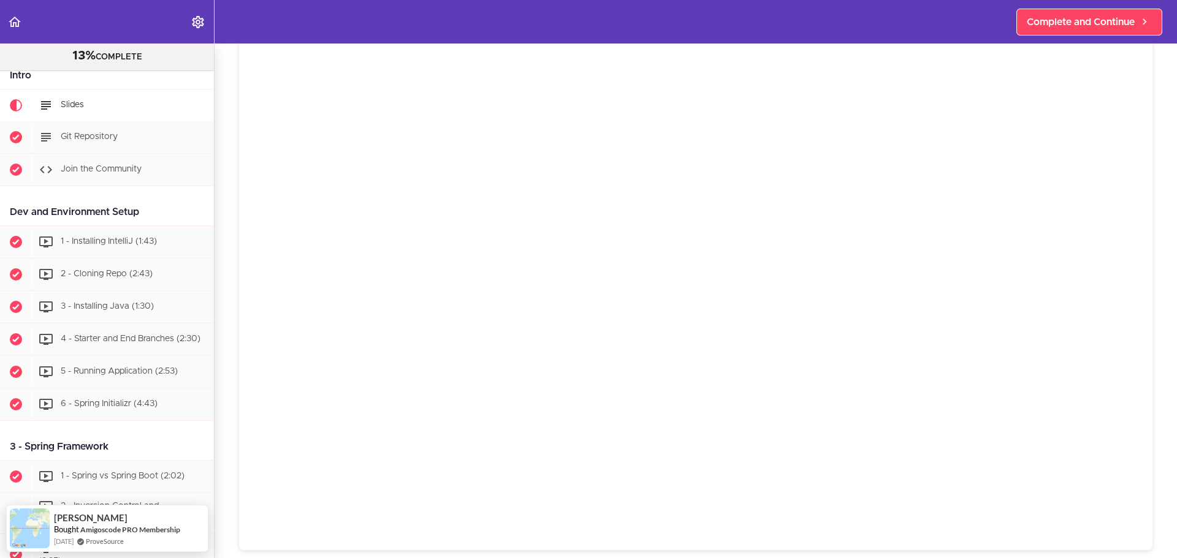
scroll to position [61, 0]
click at [108, 245] on span "1 - Installing IntelliJ (1:43)" at bounding box center [109, 241] width 96 height 9
